Goal: Task Accomplishment & Management: Manage account settings

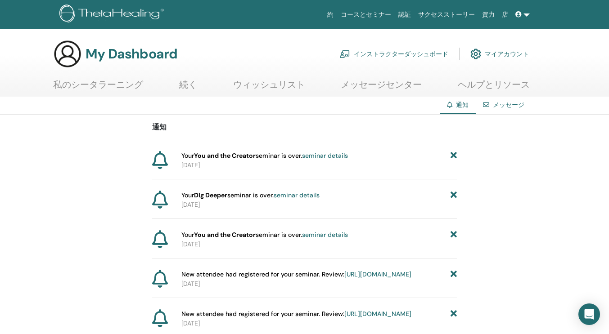
click at [207, 161] on p "2025-09-15" at bounding box center [318, 165] width 275 height 9
click at [107, 89] on link "私のシータラーニング" at bounding box center [98, 88] width 90 height 18
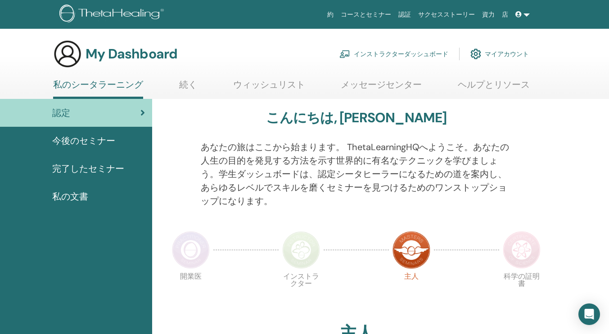
click at [428, 56] on link "インストラクターダッシュボード" at bounding box center [393, 54] width 109 height 20
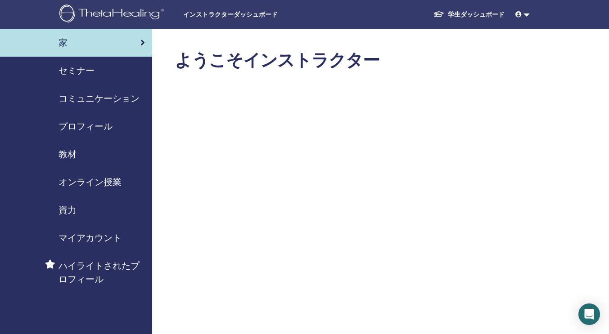
click at [82, 72] on span "セミナー" at bounding box center [76, 70] width 36 height 13
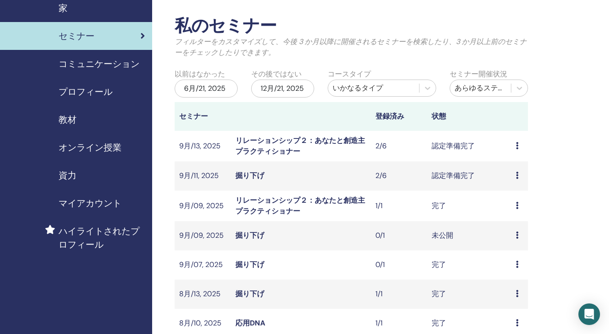
scroll to position [74, 0]
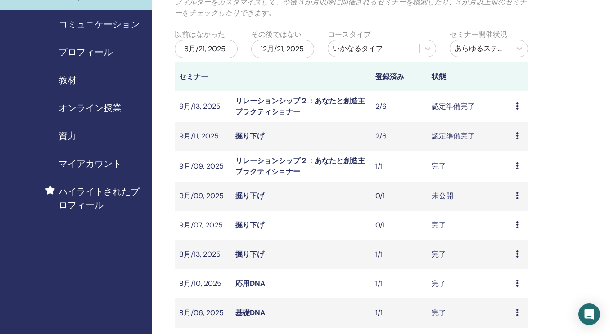
click at [515, 103] on td "プレビュー 編集 出席者 キャンセル" at bounding box center [519, 106] width 17 height 31
click at [444, 108] on td "認定準備完了" at bounding box center [469, 106] width 84 height 31
click at [519, 105] on div "プレビュー 編集 出席者 キャンセル" at bounding box center [520, 106] width 8 height 11
click at [518, 121] on link "編集" at bounding box center [511, 125] width 14 height 9
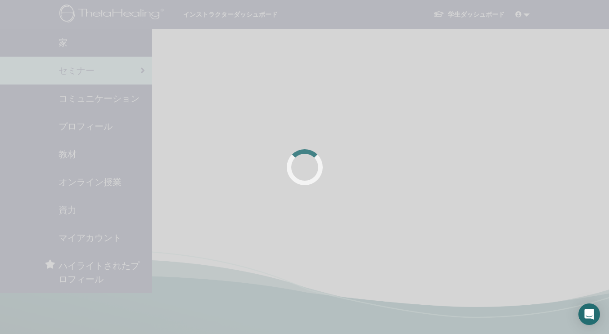
scroll to position [73, 0]
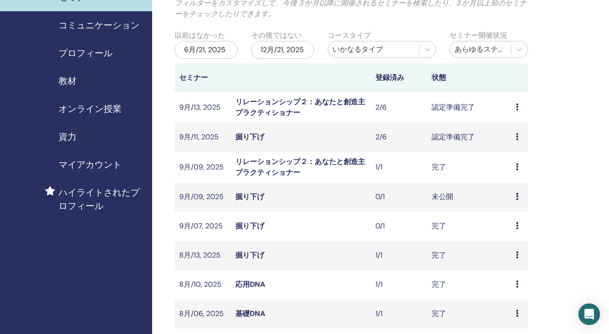
click at [518, 110] on div "プレビュー 編集 出席者 キャンセル" at bounding box center [520, 107] width 8 height 11
click at [521, 146] on link "出席者" at bounding box center [514, 143] width 22 height 9
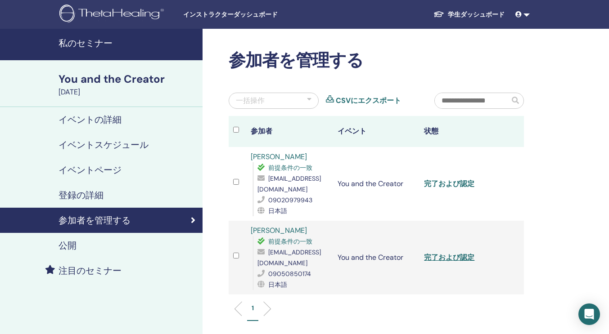
click at [457, 188] on link "完了および認定" at bounding box center [449, 183] width 50 height 9
click at [446, 185] on link "完了および認定" at bounding box center [449, 183] width 50 height 9
click at [441, 254] on link "完了および認定" at bounding box center [449, 257] width 50 height 9
click at [185, 196] on div "登録の詳細" at bounding box center [101, 195] width 188 height 11
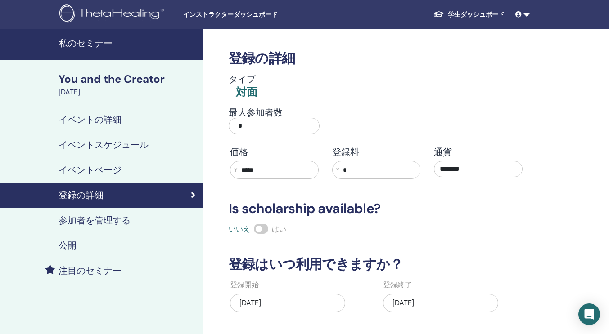
click at [175, 242] on div "公開" at bounding box center [101, 245] width 188 height 11
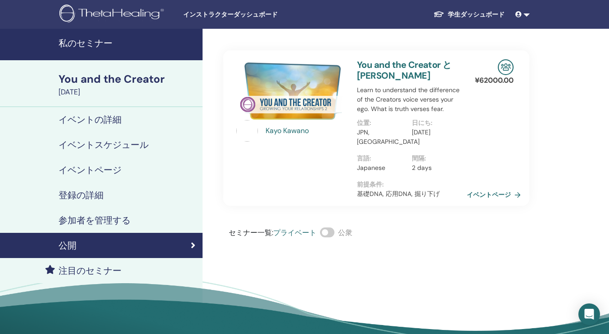
click at [121, 123] on div "イベントの詳細" at bounding box center [101, 119] width 188 height 11
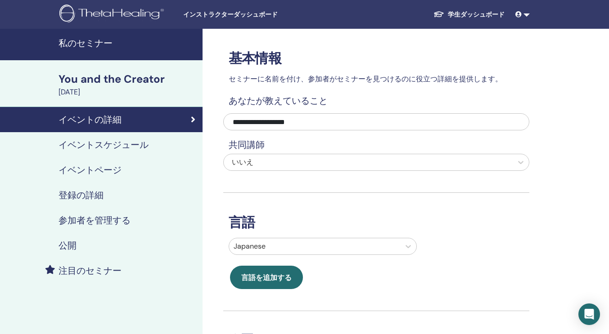
click at [110, 153] on link "イベントスケジュール" at bounding box center [101, 144] width 202 height 25
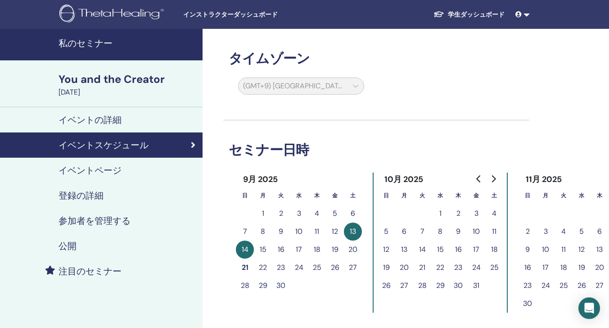
click at [129, 76] on div "You and the Creator" at bounding box center [127, 79] width 139 height 15
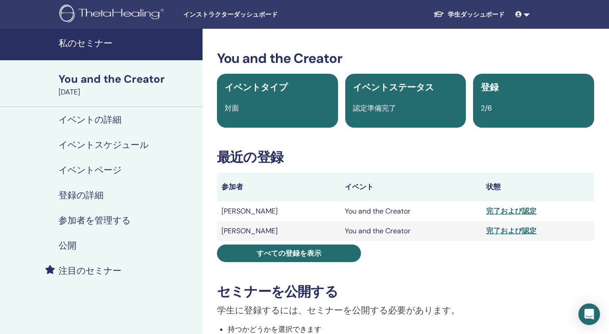
click at [520, 214] on div "完了および認定" at bounding box center [537, 211] width 103 height 11
click at [515, 214] on div "完了および認定" at bounding box center [537, 211] width 103 height 11
click at [486, 213] on div "完了および認定" at bounding box center [537, 211] width 103 height 11
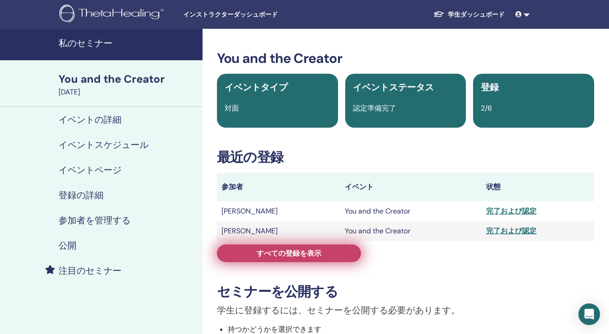
click at [319, 252] on span "すべての登録を表示" at bounding box center [288, 253] width 65 height 9
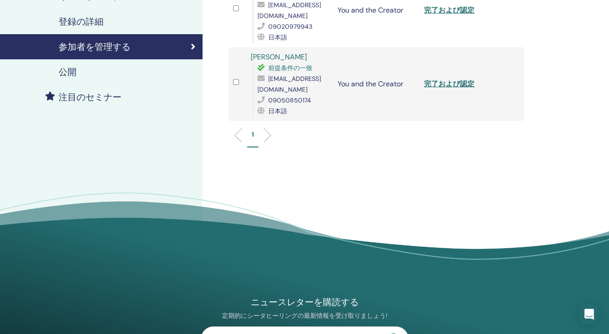
scroll to position [150, 0]
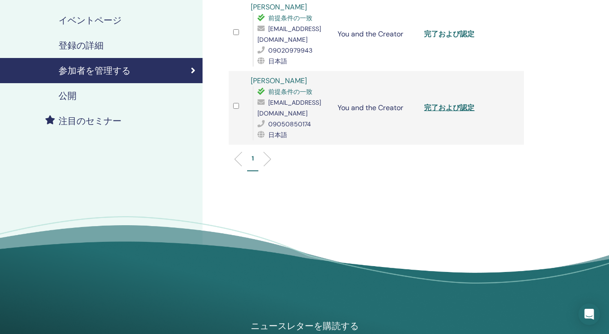
click at [460, 36] on link "完了および認定" at bounding box center [449, 33] width 50 height 9
click at [296, 94] on span "前提条件の一致" at bounding box center [290, 92] width 44 height 8
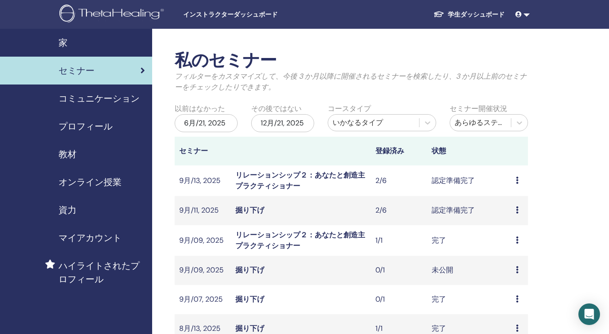
click at [222, 18] on span "インストラクターダッシュボード" at bounding box center [250, 14] width 135 height 9
click at [63, 39] on span "家" at bounding box center [62, 42] width 9 height 13
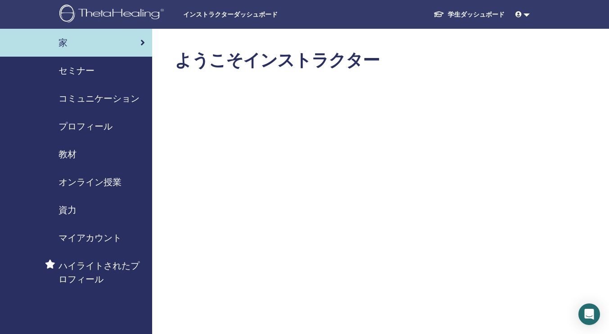
click at [70, 156] on span "教材" at bounding box center [67, 154] width 18 height 13
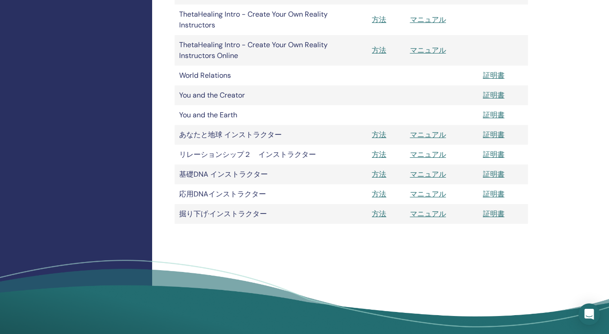
scroll to position [344, 0]
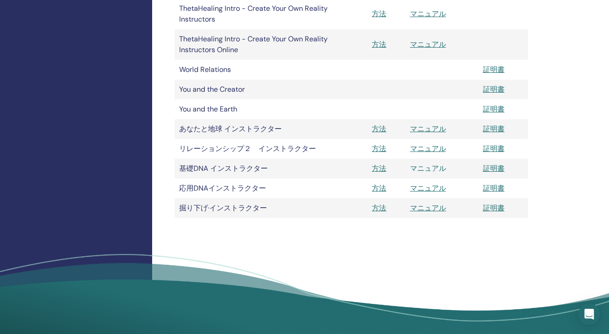
click at [429, 170] on link "マニュアル" at bounding box center [428, 168] width 36 height 9
